Goal: Information Seeking & Learning: Learn about a topic

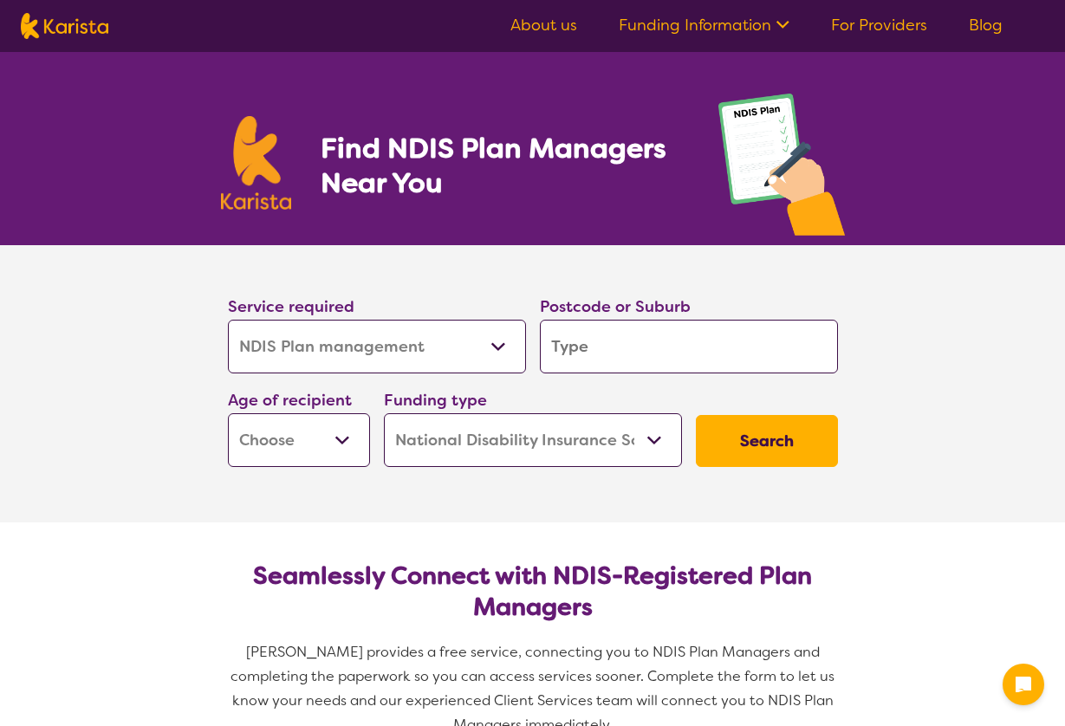
select select "NDIS Plan management"
select select "NDIS"
select select "NDIS Plan management"
select select "NDIS"
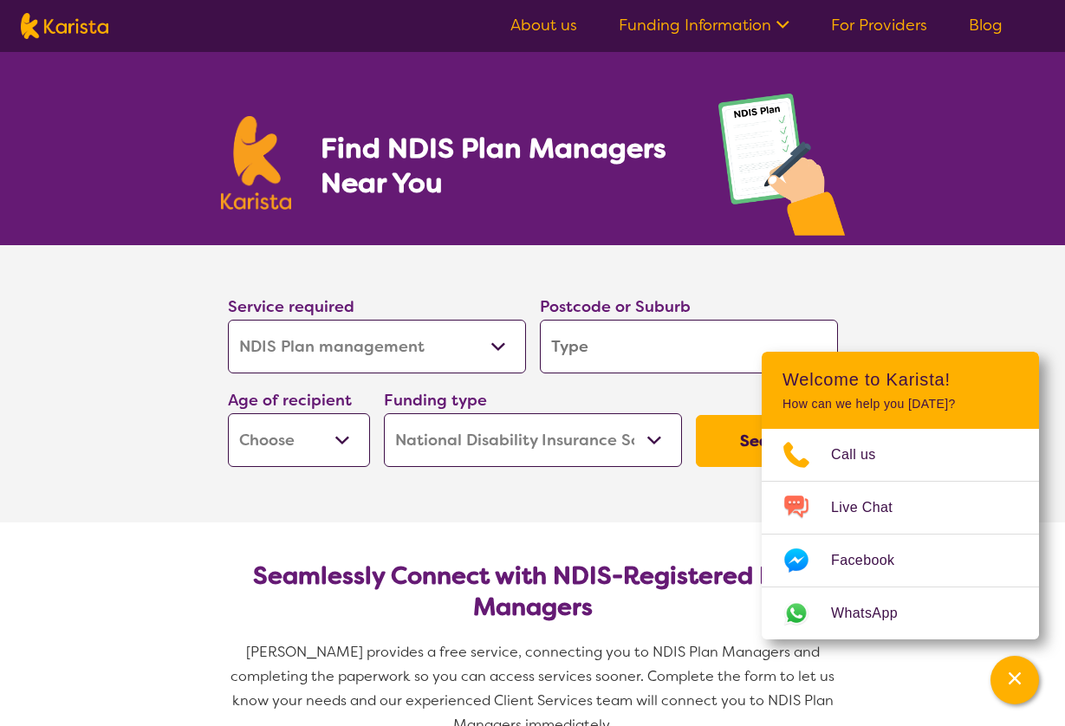
click at [623, 341] on input "search" at bounding box center [689, 347] width 298 height 54
type input "2"
type input "27"
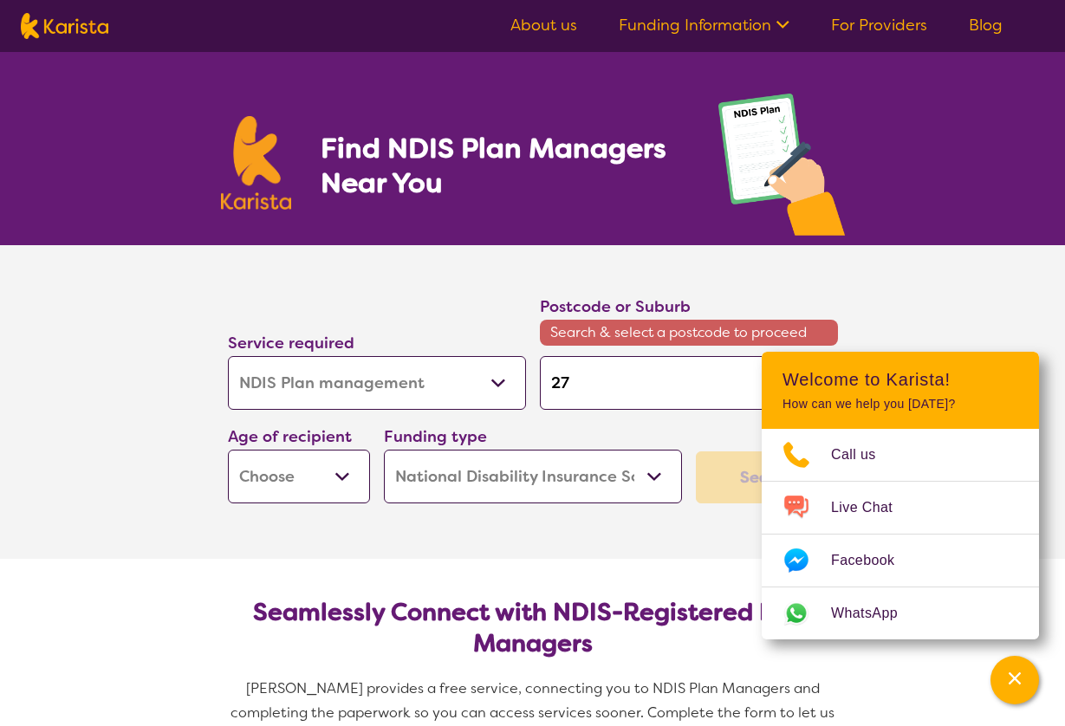
type input "276"
type input "2762"
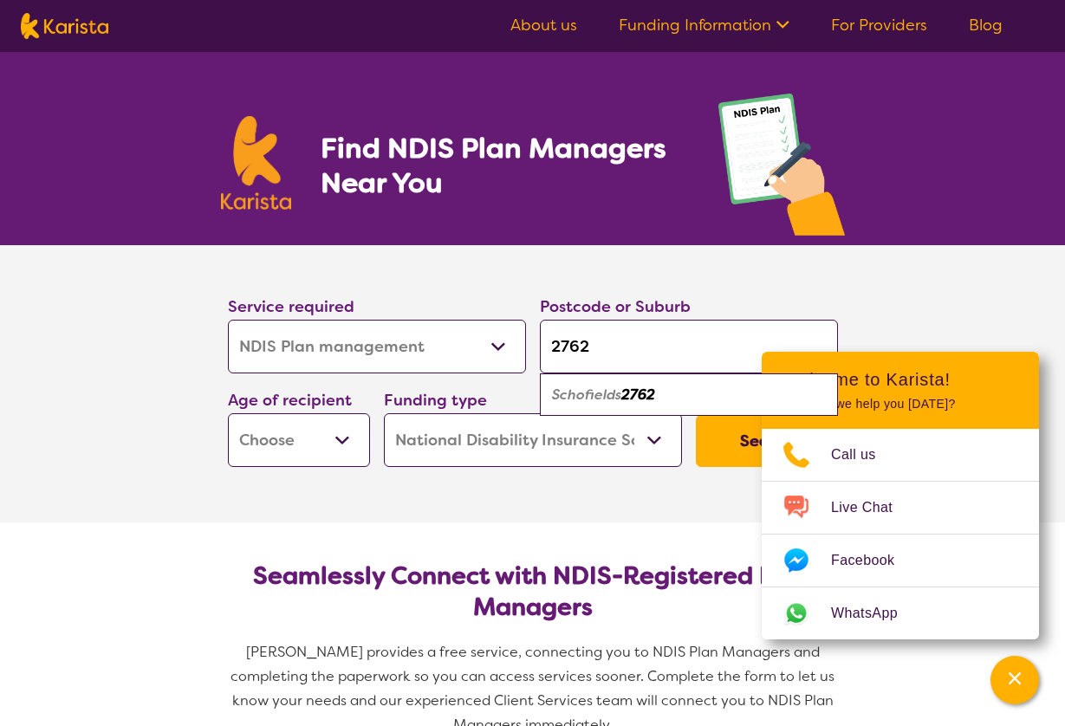
type input "2762"
select select "AD"
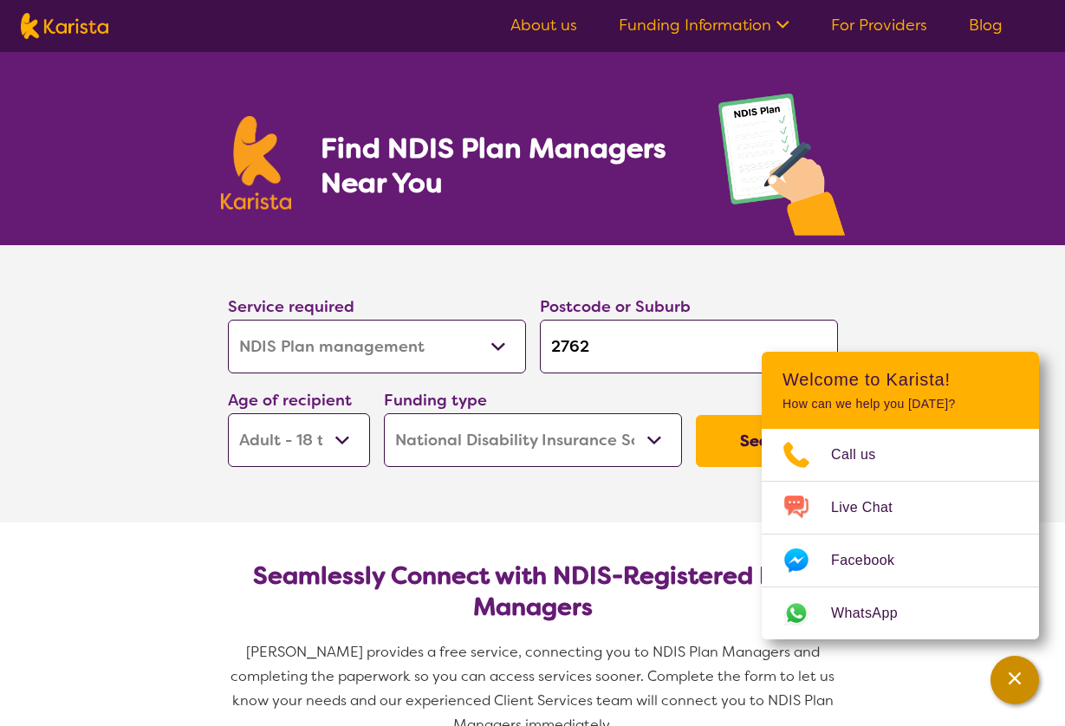
click at [1020, 672] on icon "Channel Menu" at bounding box center [1014, 678] width 12 height 12
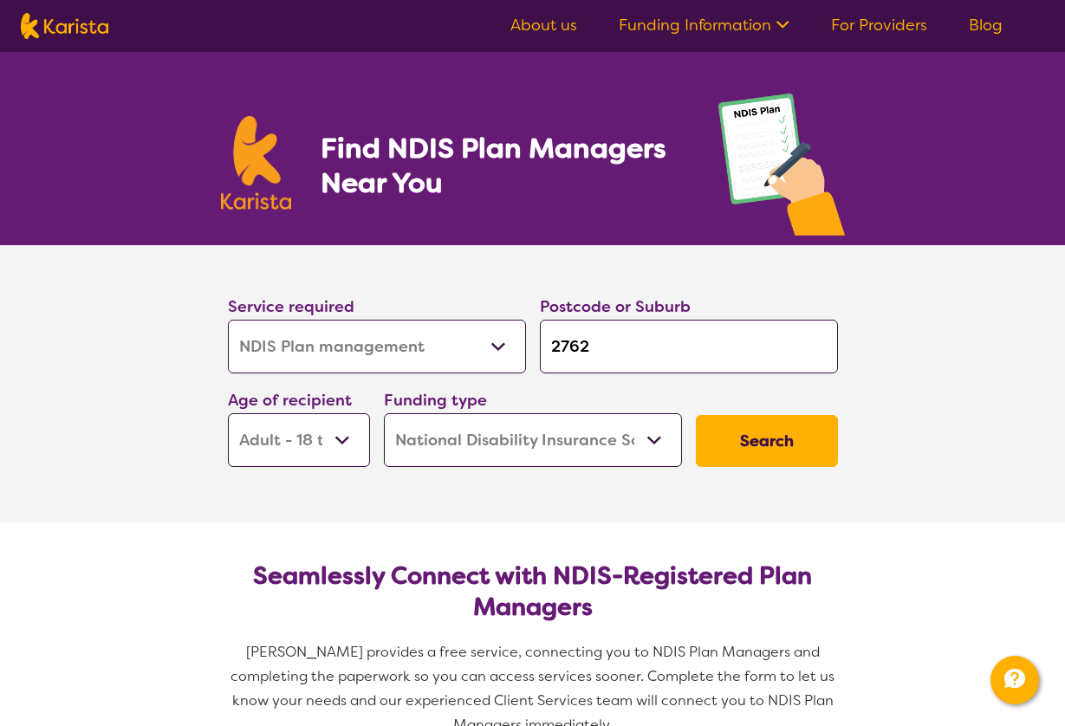
click at [787, 436] on button "Search" at bounding box center [767, 441] width 142 height 52
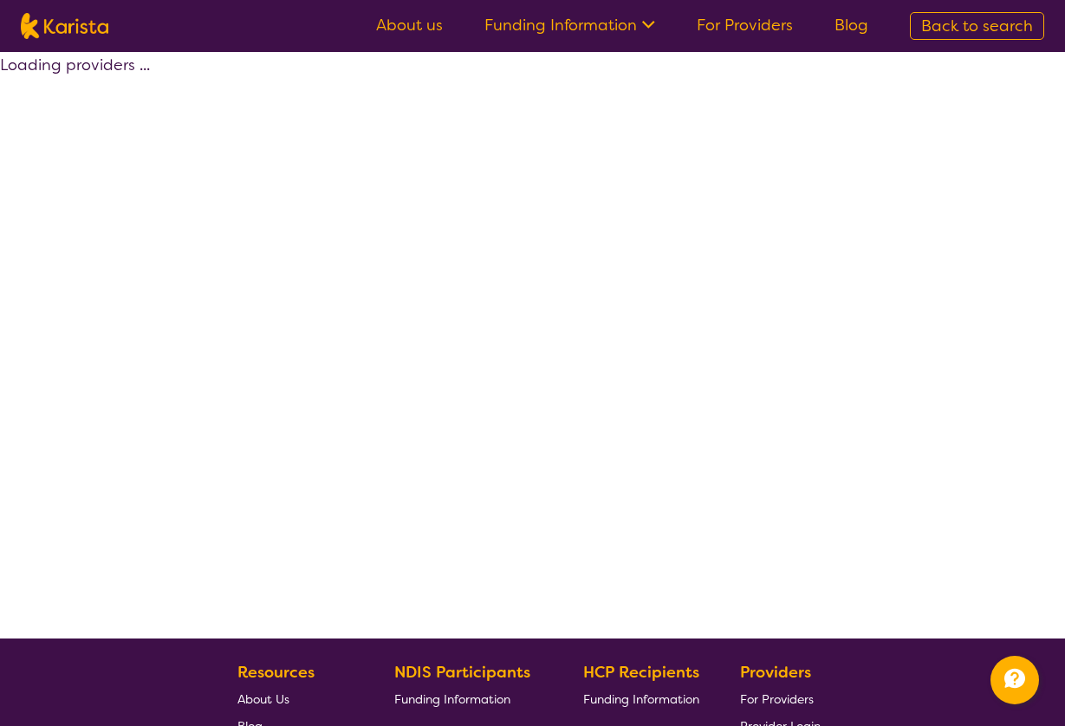
select select "by_score"
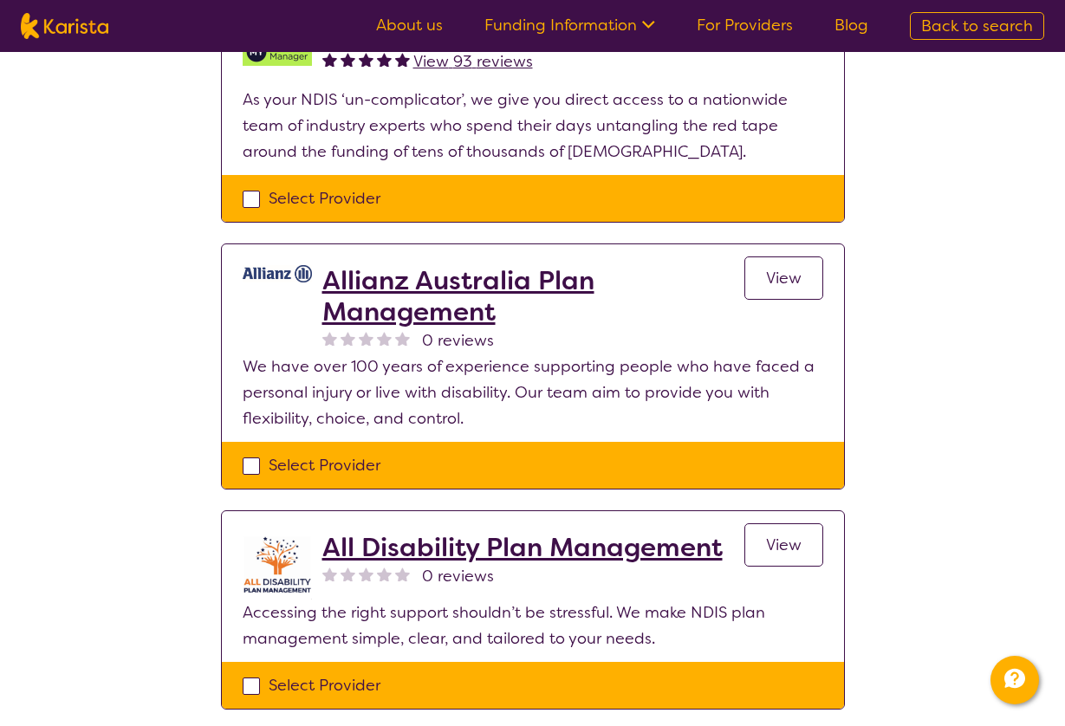
scroll to position [1490, 0]
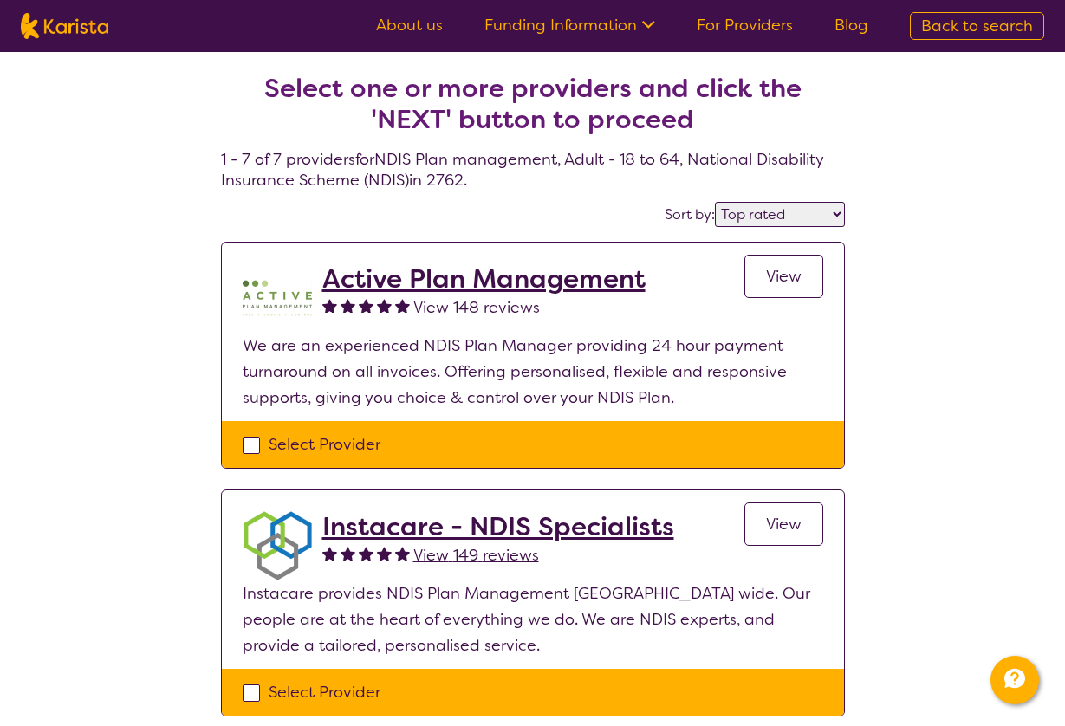
scroll to position [0, 0]
